Goal: Information Seeking & Learning: Learn about a topic

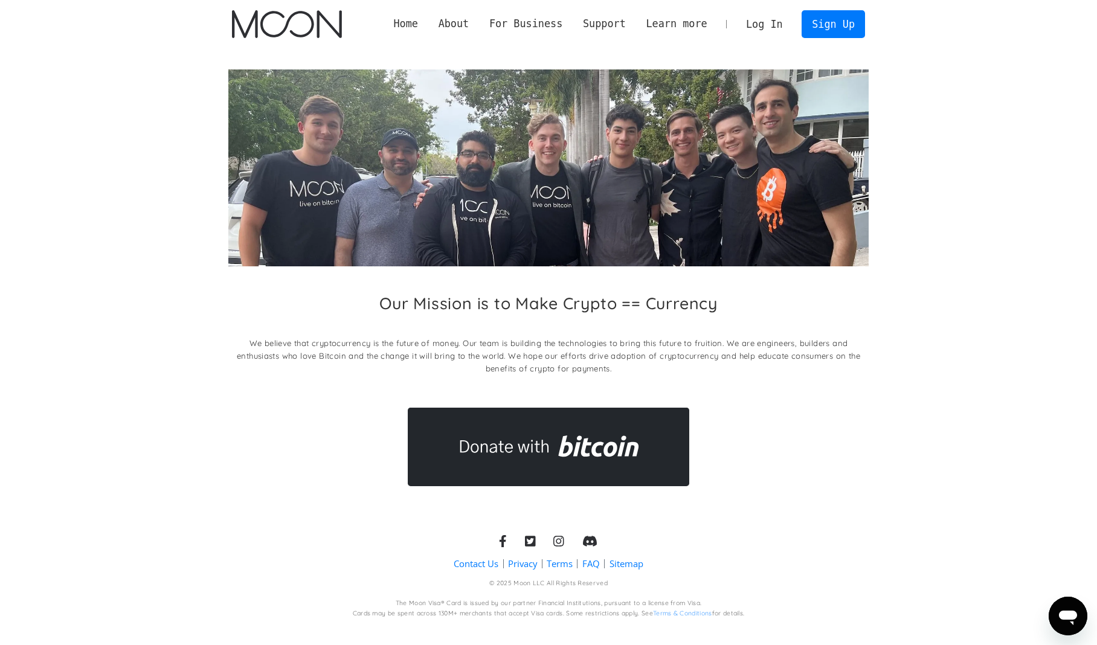
click at [532, 602] on div "The Moon Visa® Card is issued by our partner Financial Institutions, pursuant t…" at bounding box center [549, 603] width 306 height 9
drag, startPoint x: 532, startPoint y: 602, endPoint x: 496, endPoint y: 604, distance: 35.7
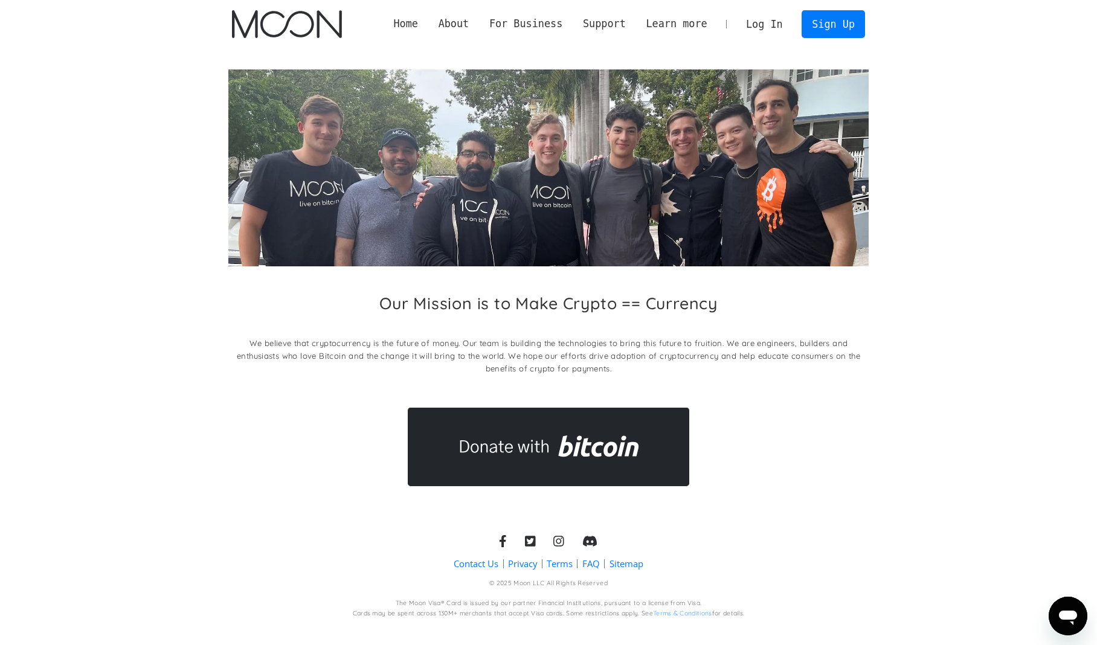
click at [496, 604] on div "The Moon Visa® Card is issued by our partner Financial Institutions, pursuant t…" at bounding box center [549, 603] width 306 height 9
click at [251, 257] on img at bounding box center [548, 167] width 641 height 197
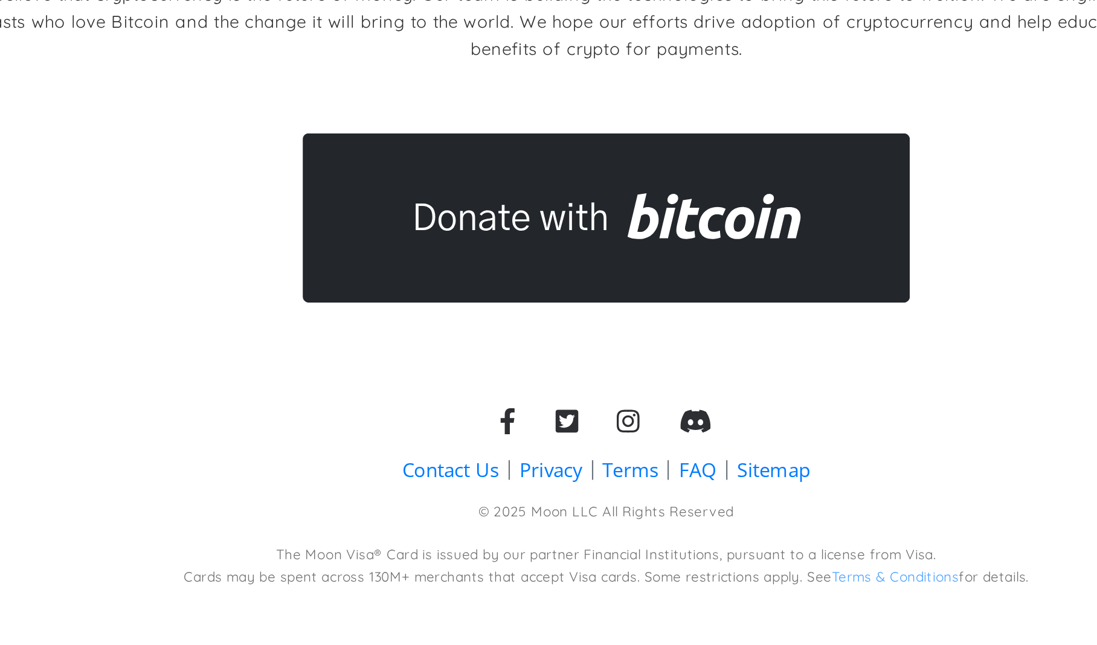
click at [532, 498] on div "Our Mission is to Make Crypto == Currency We believe that cryptocurrency is the…" at bounding box center [548, 278] width 641 height 460
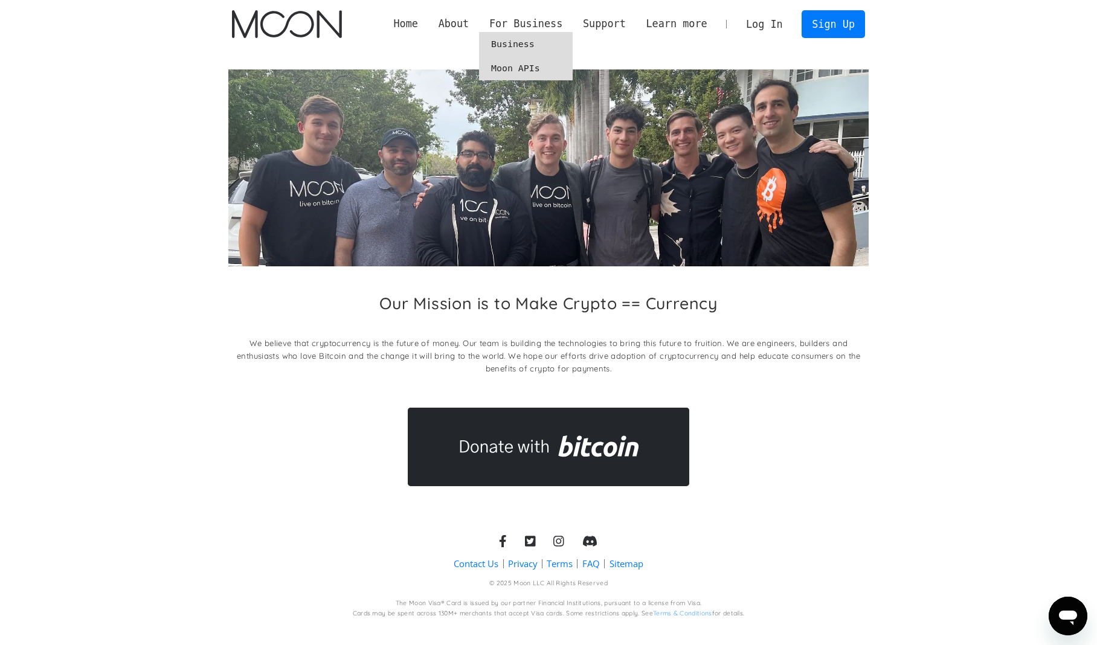
click at [544, 44] on link "Business" at bounding box center [526, 44] width 94 height 24
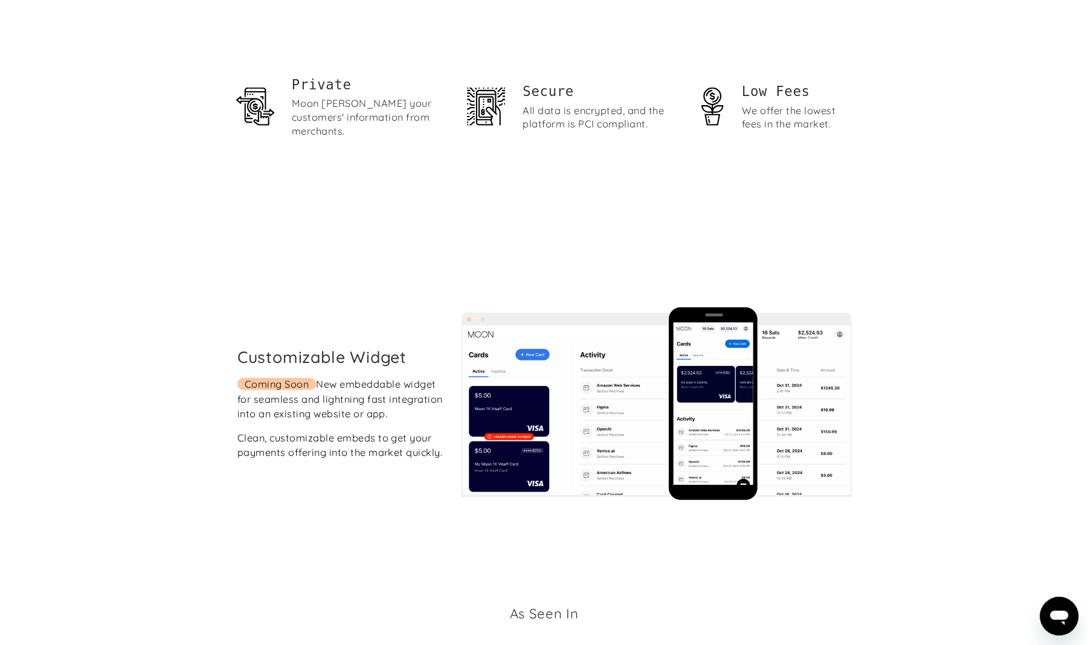
scroll to position [2286, 0]
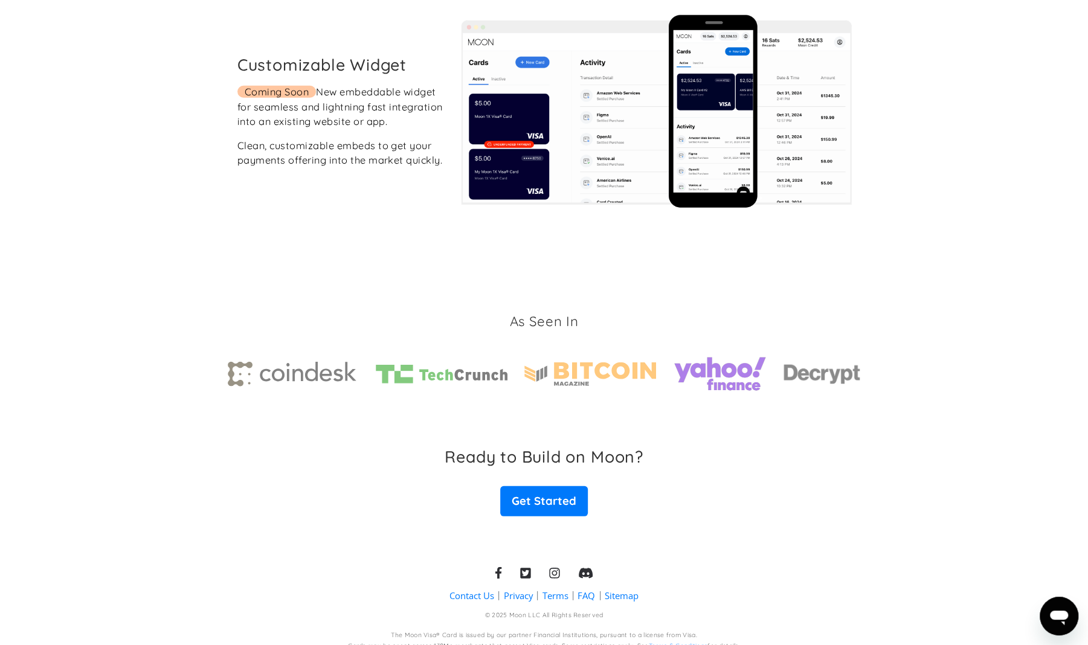
click at [536, 289] on div "As Seen In" at bounding box center [544, 356] width 633 height 135
drag, startPoint x: 536, startPoint y: 282, endPoint x: 422, endPoint y: 256, distance: 116.5
click at [422, 256] on div "Customizable Widget Coming Soon New embeddable widget for seamless and lightnin…" at bounding box center [544, 111] width 633 height 355
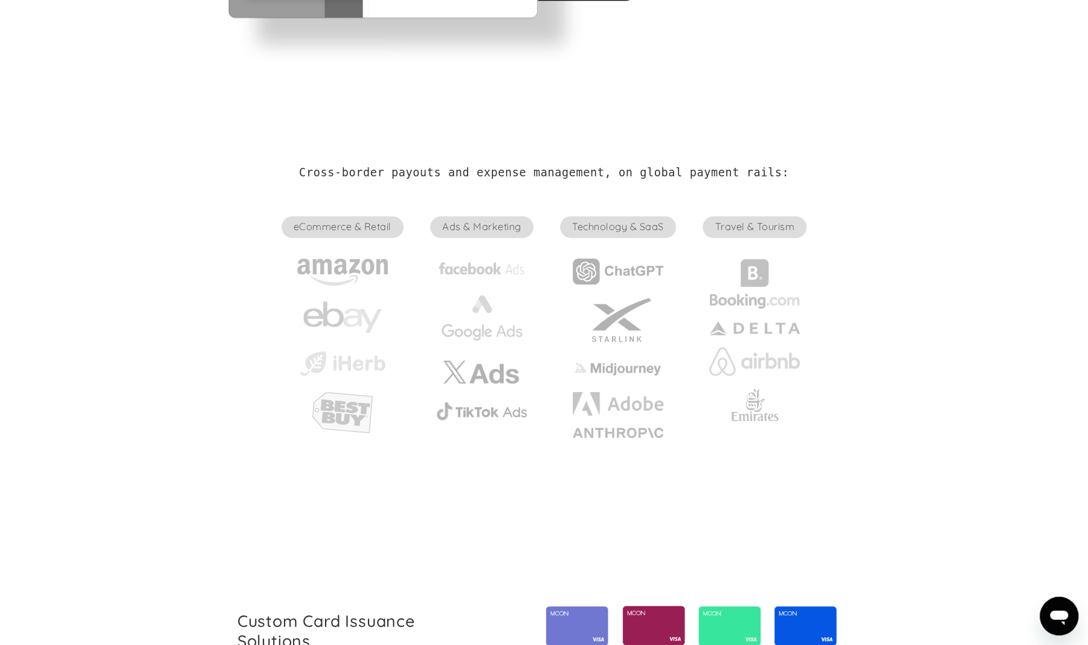
scroll to position [0, 0]
